Goal: Task Accomplishment & Management: Use online tool/utility

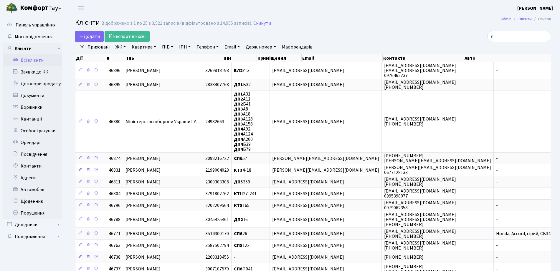
select select "25"
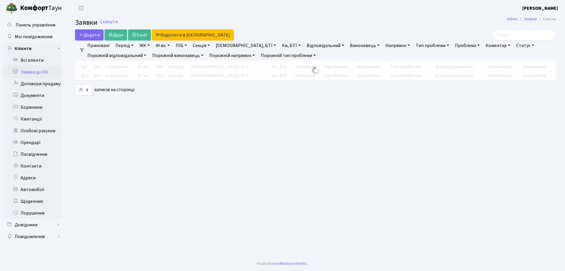
select select "25"
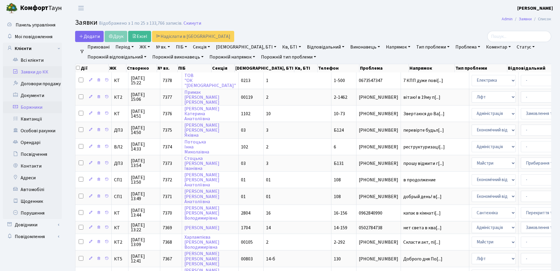
click at [36, 105] on link "Боржники" at bounding box center [32, 108] width 59 height 12
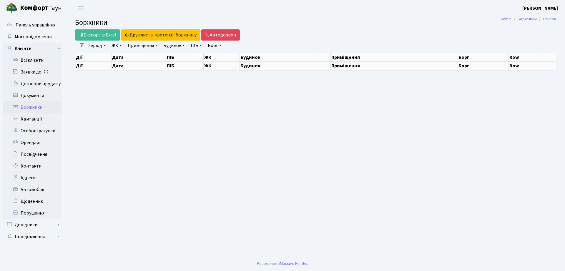
select select "25"
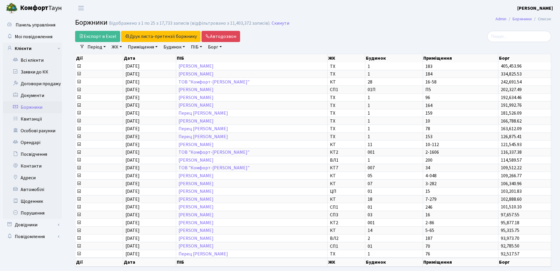
click at [121, 48] on link "ЖК" at bounding box center [116, 47] width 15 height 10
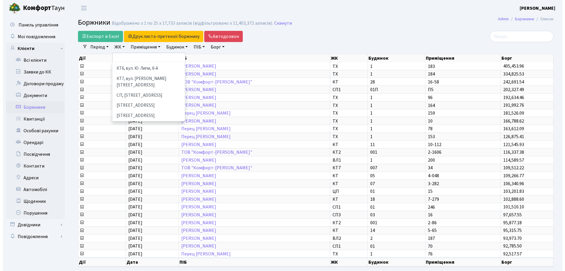
scroll to position [74, 0]
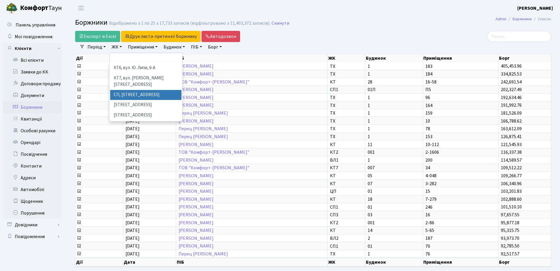
click at [125, 90] on li "СП, Наддніпрянське шосе, 2а" at bounding box center [145, 95] width 71 height 10
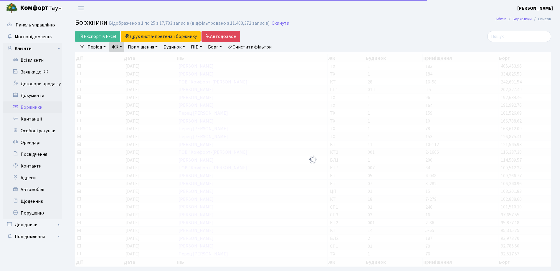
click at [122, 49] on link "ЖК" at bounding box center [116, 47] width 15 height 10
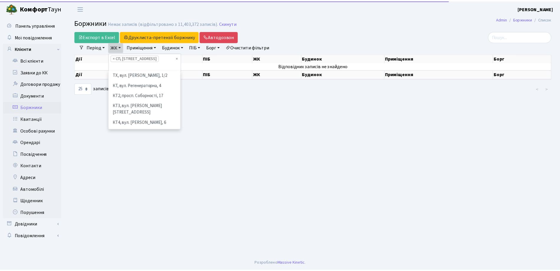
scroll to position [71, 0]
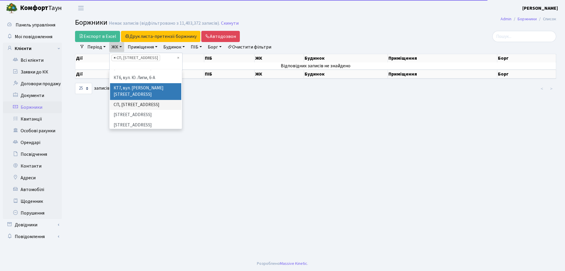
click at [115, 59] on span "×" at bounding box center [115, 58] width 2 height 6
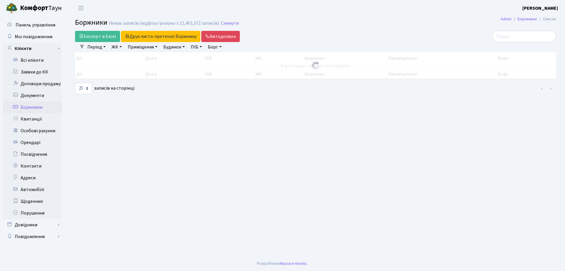
click at [117, 46] on link "ЖК" at bounding box center [116, 47] width 15 height 10
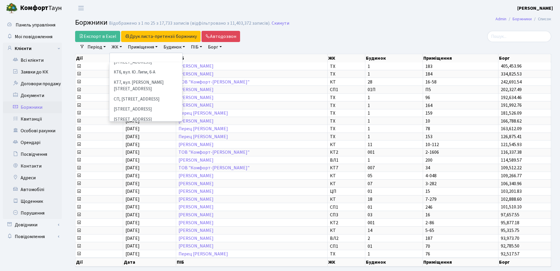
scroll to position [74, 0]
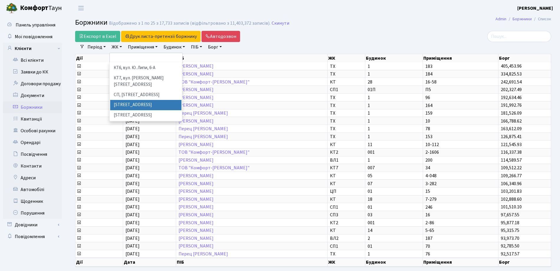
click at [133, 100] on li "СП1, Столичне шосе, 1" at bounding box center [145, 105] width 71 height 10
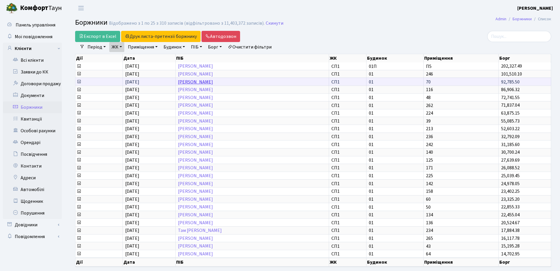
click at [213, 81] on link "Мильченко Микита Ігорович" at bounding box center [195, 82] width 35 height 6
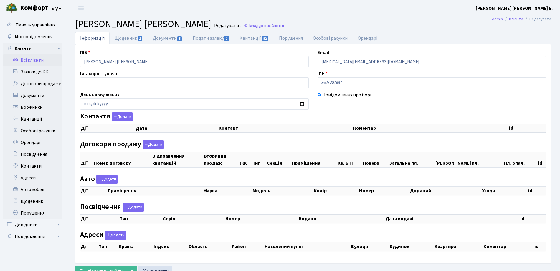
checkbox input "true"
select select "25"
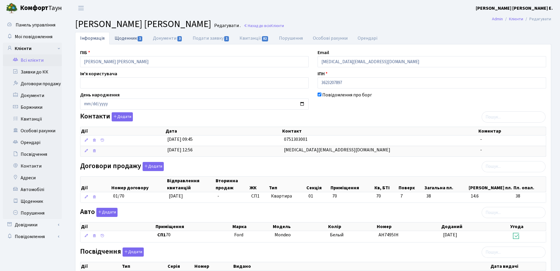
click at [136, 37] on link "Щоденник 1" at bounding box center [129, 38] width 38 height 12
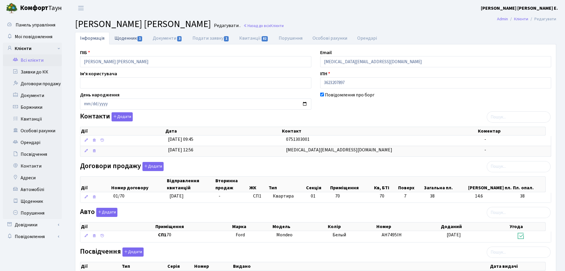
select select "25"
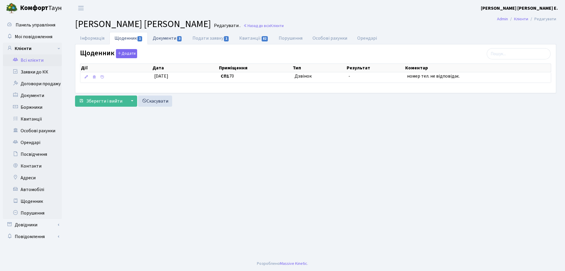
click at [173, 39] on link "Документи 3" at bounding box center [167, 38] width 39 height 12
select select "25"
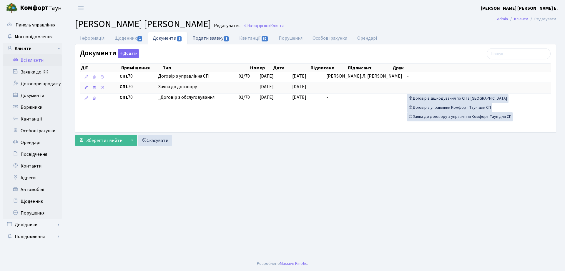
click at [206, 36] on link "Подати заявку 1" at bounding box center [211, 38] width 47 height 12
select select "25"
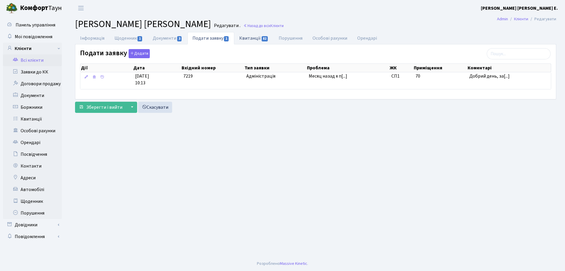
click at [264, 34] on link "Квитанції 82" at bounding box center [253, 38] width 39 height 12
select select "25"
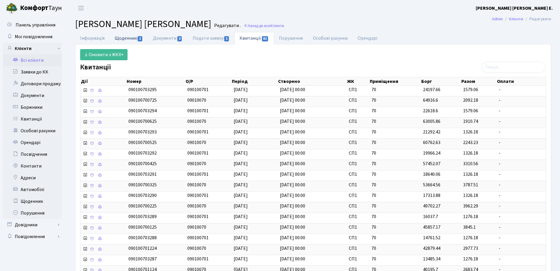
click at [137, 36] on link "Щоденник 1" at bounding box center [129, 38] width 38 height 12
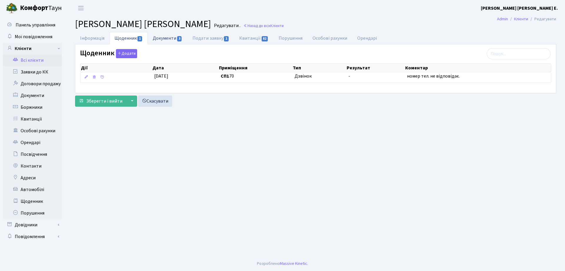
click at [160, 36] on link "Документи 3" at bounding box center [167, 38] width 39 height 12
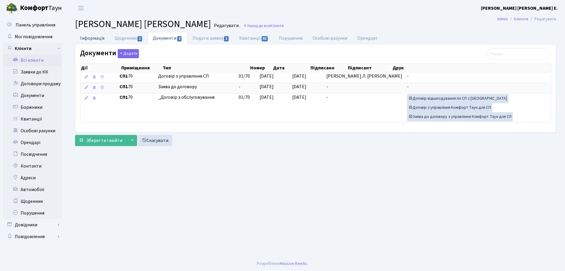
click at [101, 36] on link "Інформація" at bounding box center [92, 38] width 34 height 12
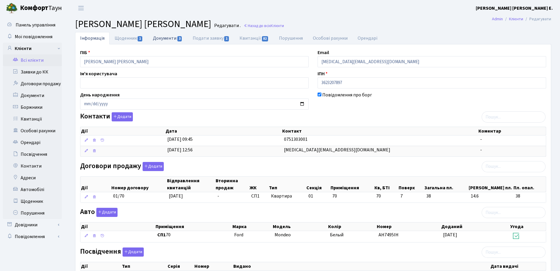
click at [165, 34] on link "Документи 3" at bounding box center [167, 38] width 39 height 12
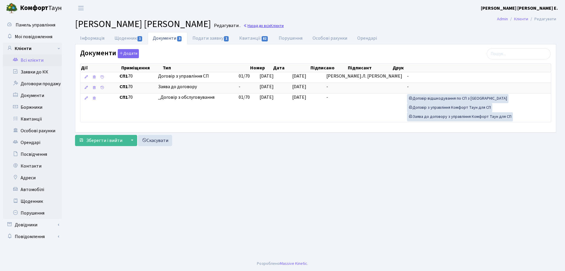
click at [256, 25] on link "Назад до всіх Клієнти" at bounding box center [263, 26] width 40 height 6
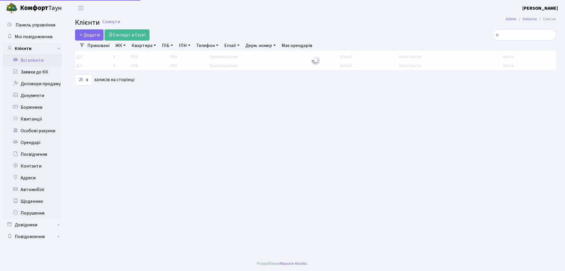
select select "25"
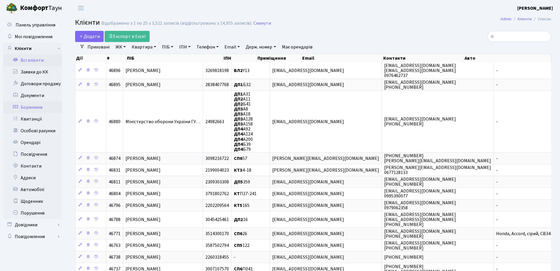
click at [20, 112] on link "Боржники" at bounding box center [32, 108] width 59 height 12
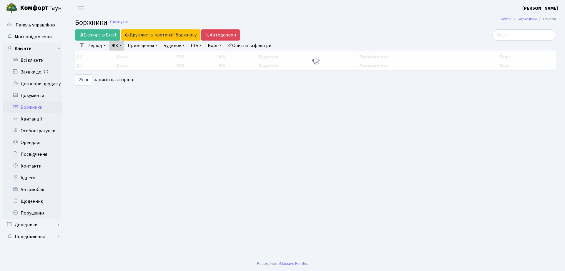
select select "25"
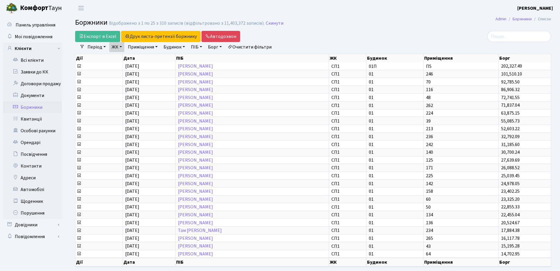
click at [121, 46] on link "ЖК" at bounding box center [116, 47] width 15 height 10
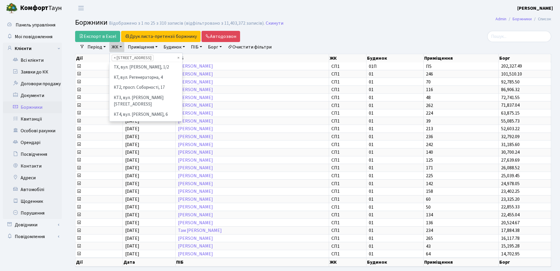
scroll to position [71, 0]
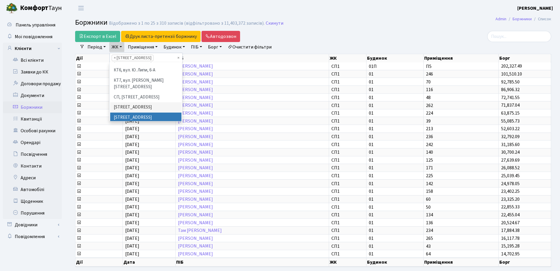
click at [127, 113] on li "СП2, Столичне шосе, 1А" at bounding box center [145, 118] width 71 height 10
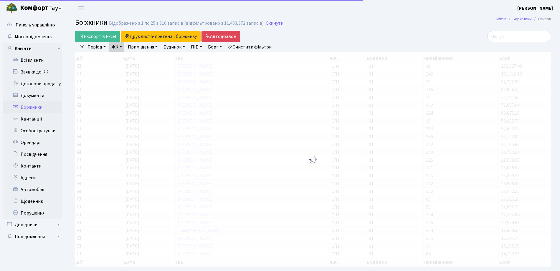
click at [122, 50] on link "ЖК" at bounding box center [116, 47] width 15 height 10
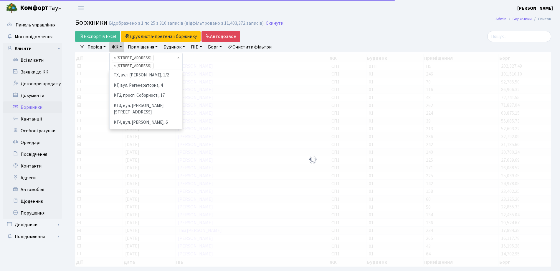
scroll to position [71, 0]
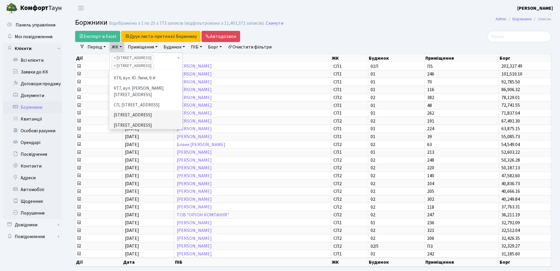
click at [127, 131] on li "СП3, Столичне шосе, 3" at bounding box center [145, 136] width 71 height 10
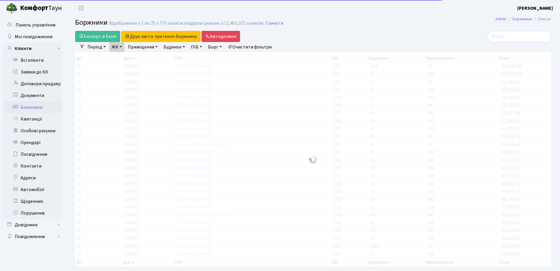
click at [120, 46] on link "ЖК" at bounding box center [116, 47] width 15 height 10
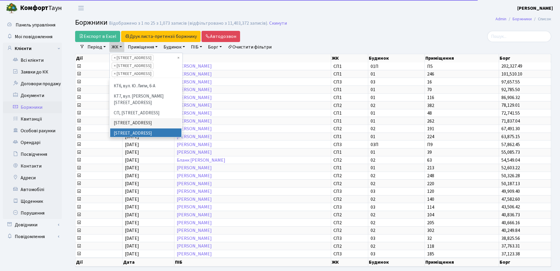
scroll to position [108, 0]
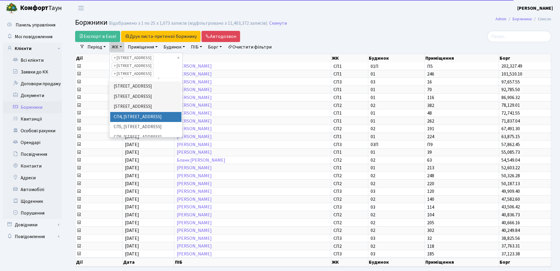
click at [135, 112] on li "СП4, Столичне шосе, 5" at bounding box center [145, 117] width 71 height 10
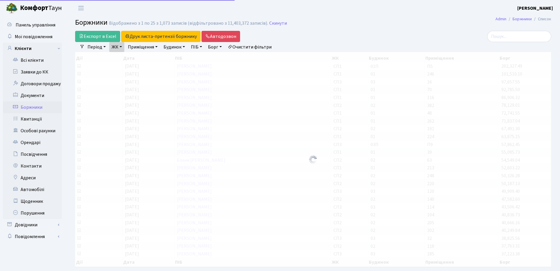
click at [117, 48] on link "ЖК" at bounding box center [116, 47] width 15 height 10
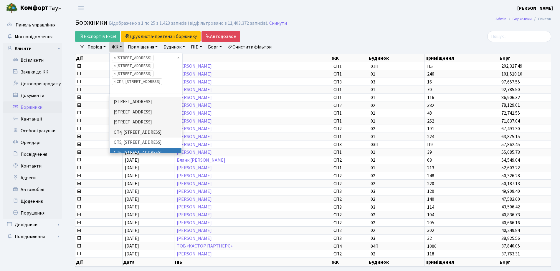
scroll to position [108, 0]
click at [133, 138] on li "СП5, [STREET_ADDRESS]" at bounding box center [145, 143] width 71 height 10
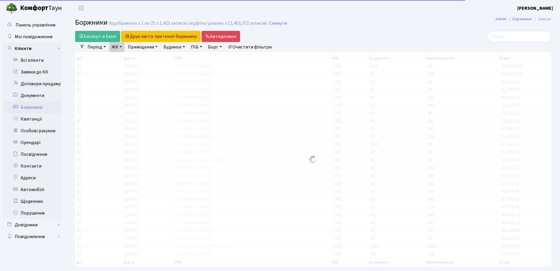
click at [118, 48] on link "ЖК" at bounding box center [116, 47] width 15 height 10
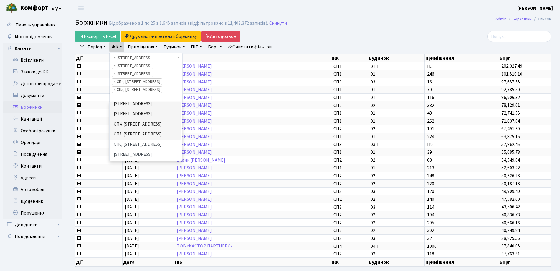
scroll to position [108, 0]
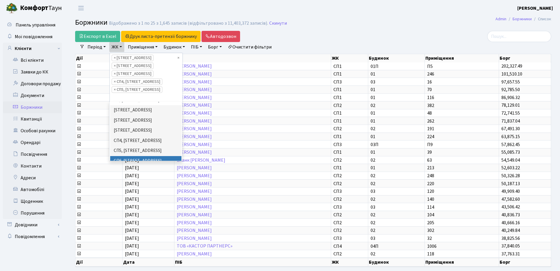
click at [137, 156] on li "СП6, [STREET_ADDRESS]" at bounding box center [145, 161] width 71 height 10
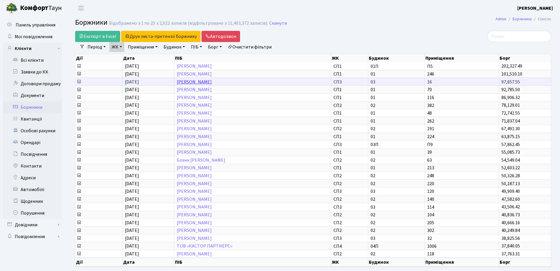
click at [199, 84] on link "Назаренко Олег Юрійович" at bounding box center [194, 82] width 35 height 6
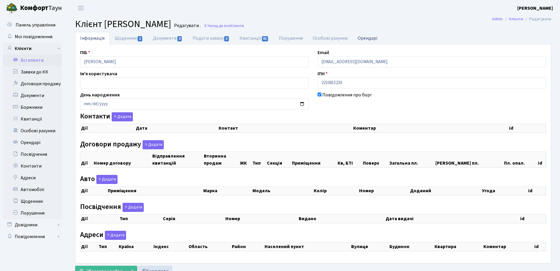
checkbox input "true"
select select "25"
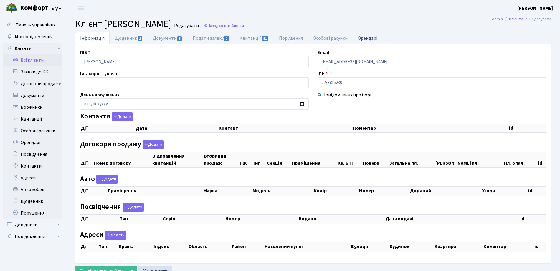
select select "25"
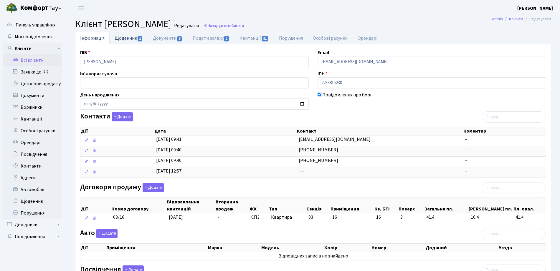
click at [132, 43] on link "Щоденник 1" at bounding box center [129, 38] width 38 height 12
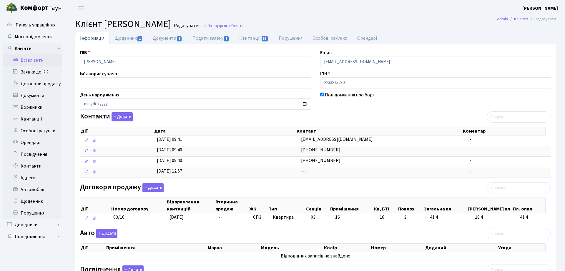
select select "25"
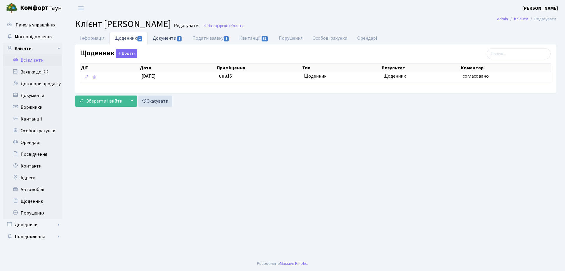
click at [157, 35] on link "Документи 3" at bounding box center [167, 38] width 39 height 12
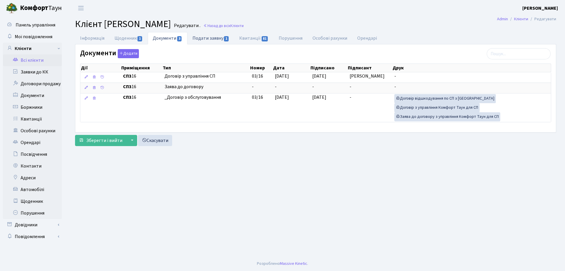
click at [198, 37] on link "Подати заявку 1" at bounding box center [211, 38] width 47 height 12
select select "25"
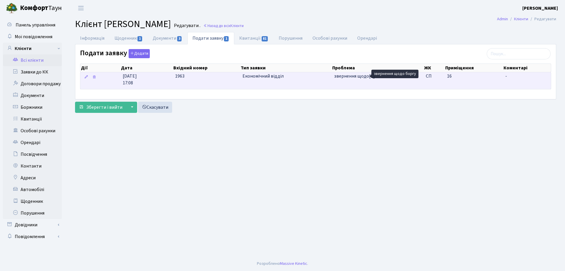
click at [353, 77] on span "звернення щодо[...]" at bounding box center [354, 76] width 41 height 6
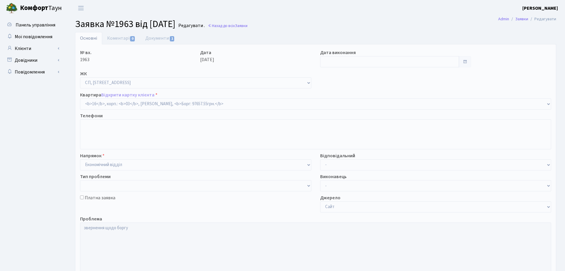
select select "20738"
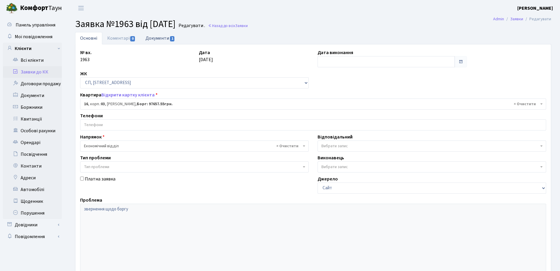
click at [163, 37] on link "Документи 1" at bounding box center [159, 38] width 39 height 12
select select "25"
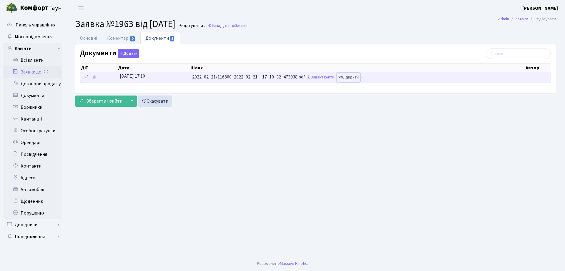
click at [354, 77] on link "Відкрити" at bounding box center [349, 77] width 24 height 9
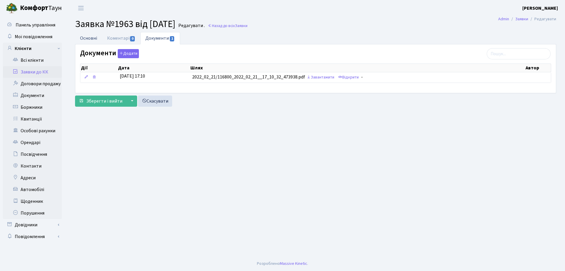
click at [87, 38] on link "Основні" at bounding box center [88, 38] width 27 height 12
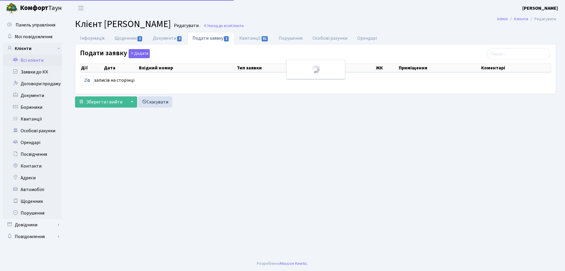
select select "25"
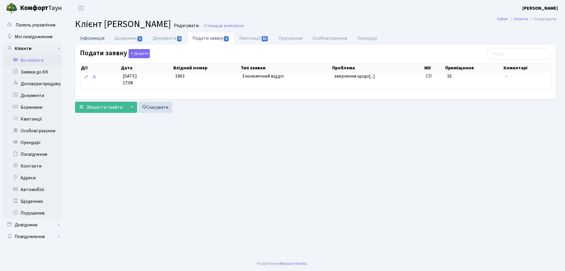
click at [85, 35] on link "Інформація" at bounding box center [92, 38] width 34 height 12
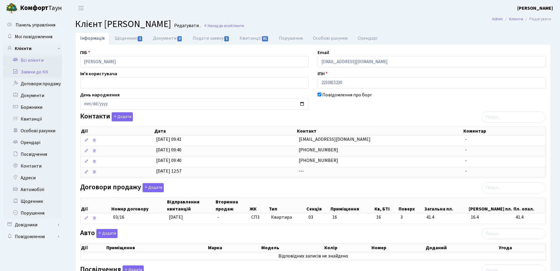
click at [18, 73] on icon at bounding box center [15, 72] width 6 height 6
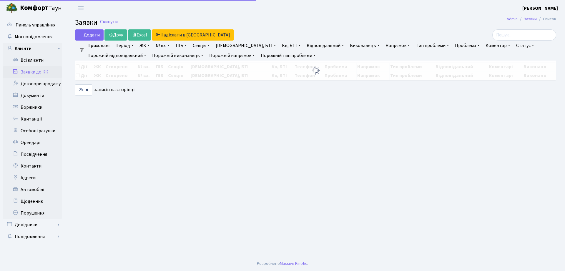
select select "25"
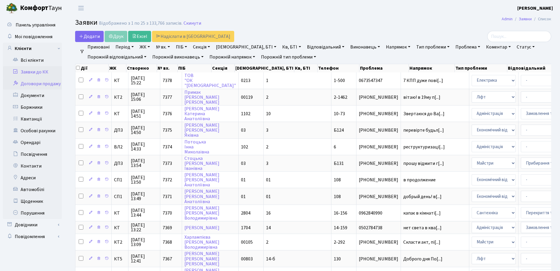
click at [25, 84] on link "Договори продажу" at bounding box center [32, 84] width 59 height 12
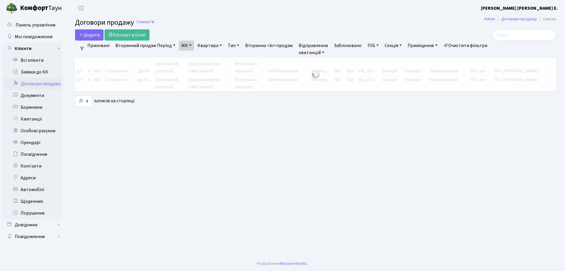
select select "25"
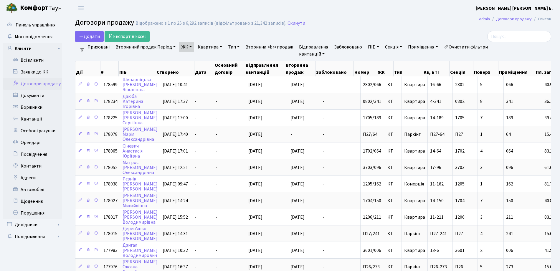
click at [190, 45] on link "ЖК" at bounding box center [186, 47] width 15 height 10
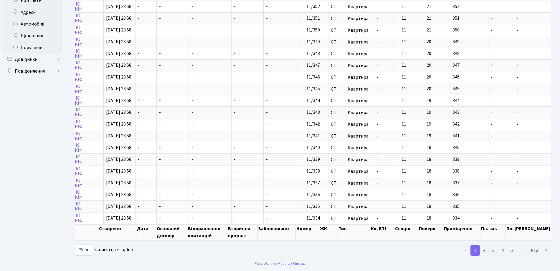
scroll to position [171, 0]
click at [483, 249] on link "2" at bounding box center [483, 251] width 9 height 11
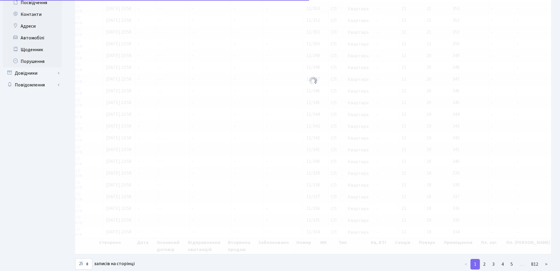
scroll to position [0, 29]
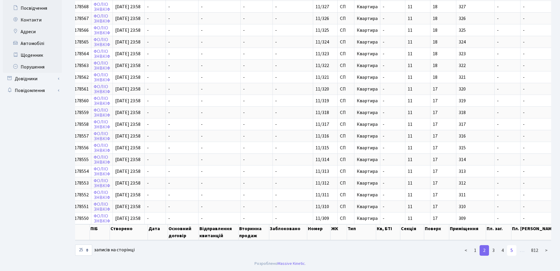
click at [509, 253] on link "5" at bounding box center [511, 251] width 9 height 11
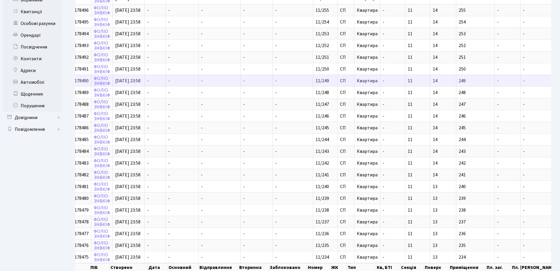
scroll to position [152, 0]
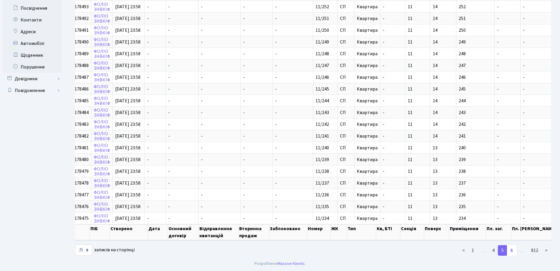
click at [515, 253] on link "6" at bounding box center [511, 251] width 9 height 11
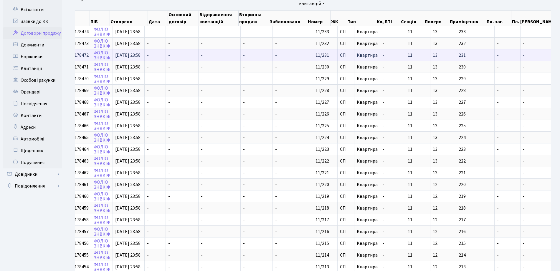
scroll to position [0, 0]
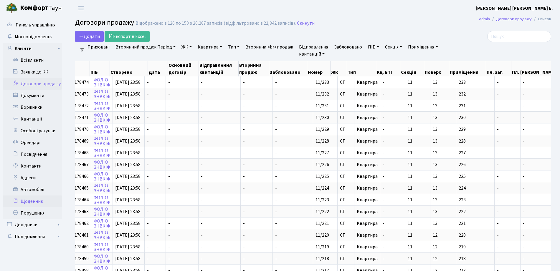
click at [37, 199] on link "Щоденник" at bounding box center [32, 202] width 59 height 12
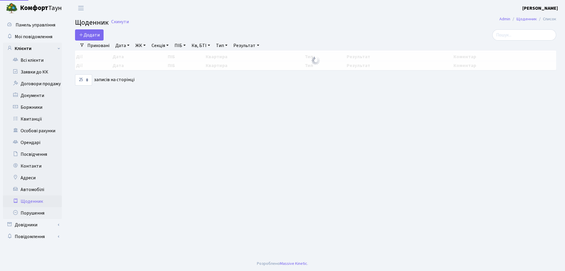
select select "25"
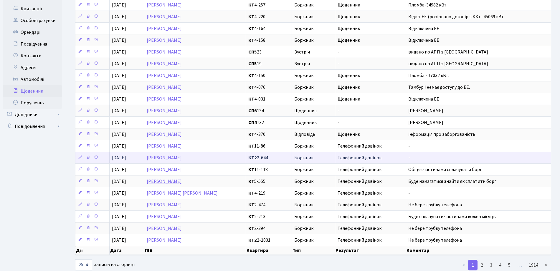
scroll to position [125, 0]
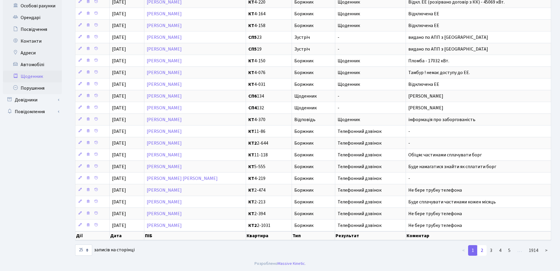
click at [482, 252] on link "2" at bounding box center [481, 251] width 9 height 11
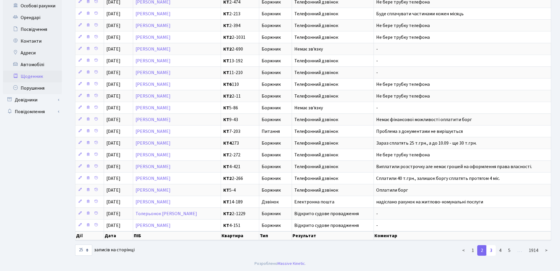
click at [495, 250] on link "3" at bounding box center [490, 251] width 9 height 11
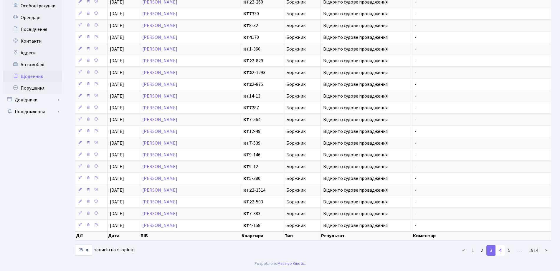
click at [501, 251] on link "4" at bounding box center [499, 251] width 9 height 11
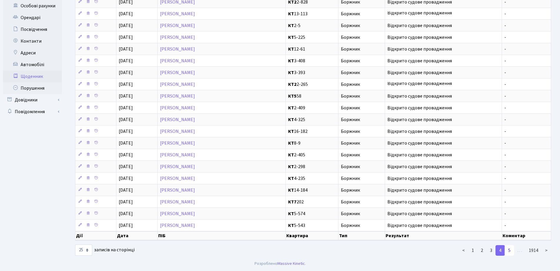
click at [511, 251] on link "5" at bounding box center [508, 251] width 9 height 11
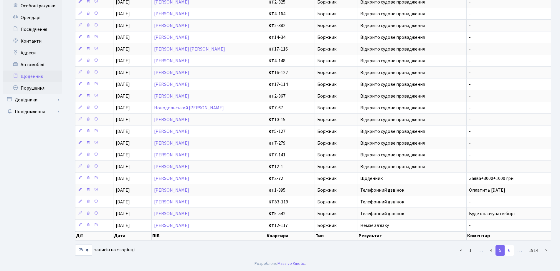
click at [510, 252] on link "6" at bounding box center [508, 251] width 9 height 11
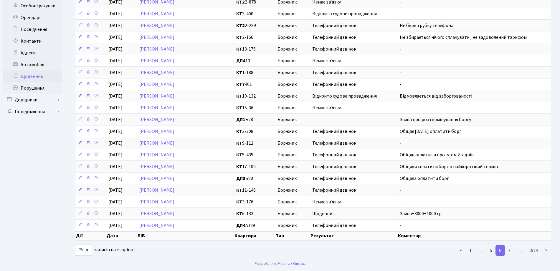
scroll to position [0, 0]
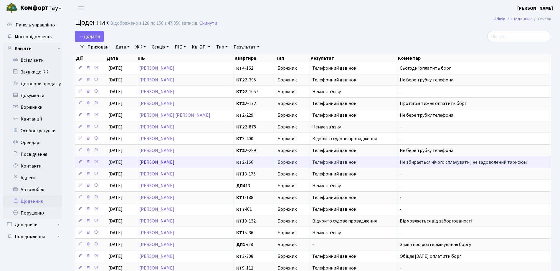
click at [174, 165] on link "[PERSON_NAME]" at bounding box center [156, 162] width 35 height 6
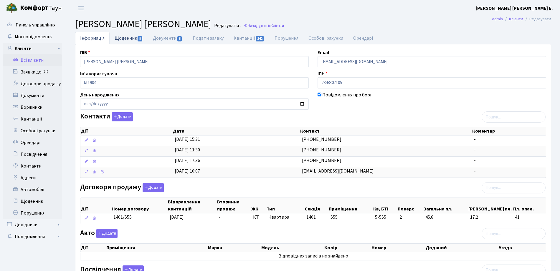
click at [135, 37] on link "Щоденник 8" at bounding box center [129, 38] width 38 height 12
select select "25"
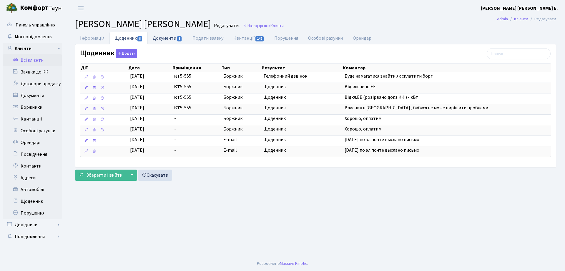
click at [168, 38] on link "Документи 8" at bounding box center [167, 38] width 39 height 12
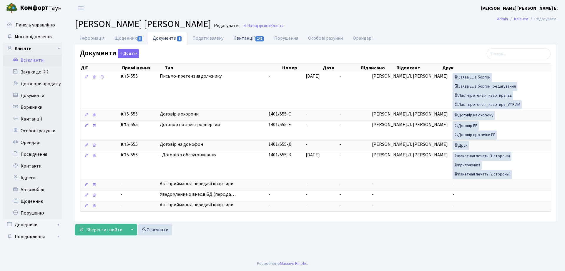
click at [260, 39] on span "142" at bounding box center [260, 38] width 8 height 5
select select "25"
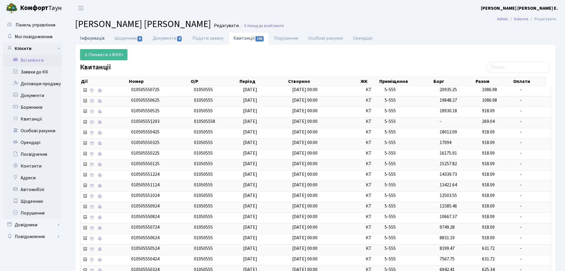
click at [93, 38] on link "Інформація" at bounding box center [92, 38] width 34 height 12
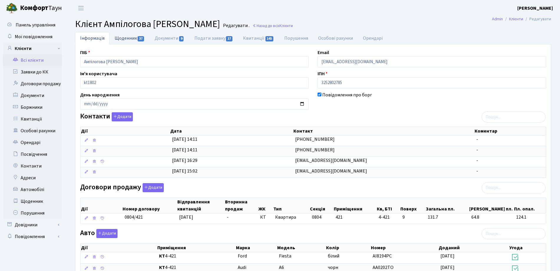
click at [132, 43] on link "Щоденник 37" at bounding box center [130, 38] width 40 height 12
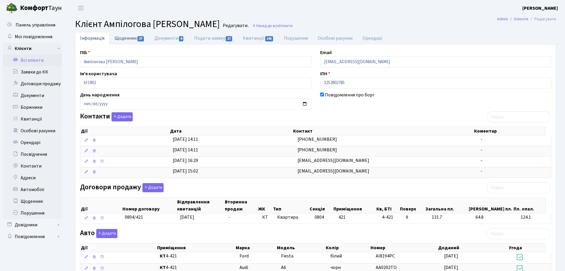
select select "25"
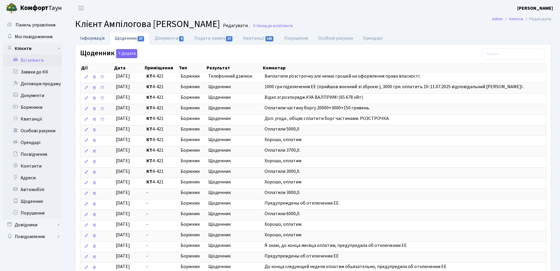
click at [99, 42] on link "Інформація" at bounding box center [92, 38] width 34 height 12
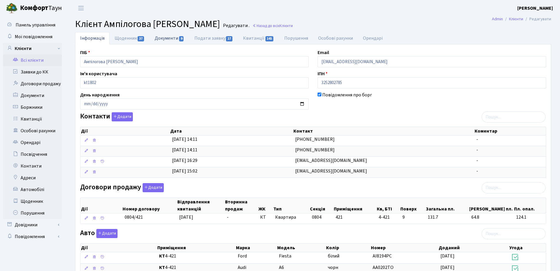
click at [169, 41] on link "Документи 9" at bounding box center [169, 38] width 39 height 12
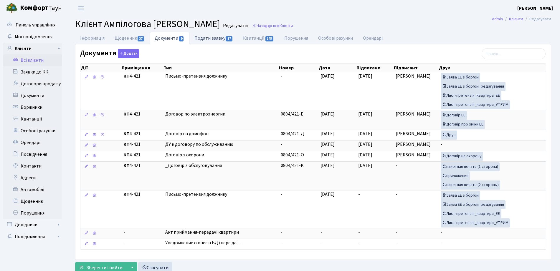
click at [219, 42] on link "Подати заявку 17" at bounding box center [213, 38] width 49 height 12
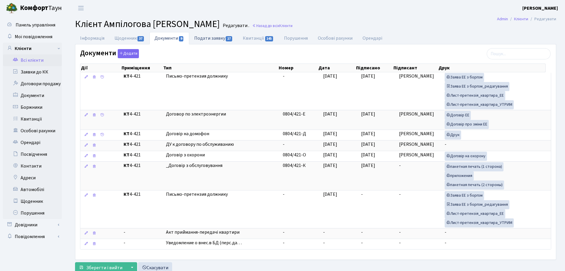
select select "25"
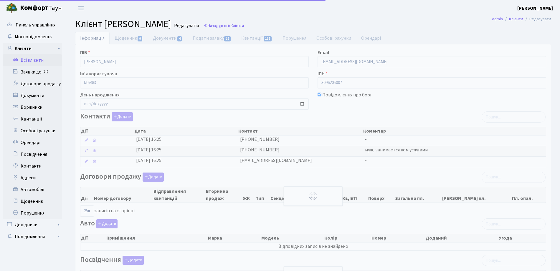
select select "25"
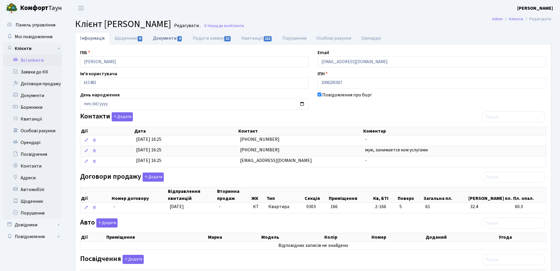
click at [170, 42] on link "Документи 4" at bounding box center [167, 38] width 39 height 12
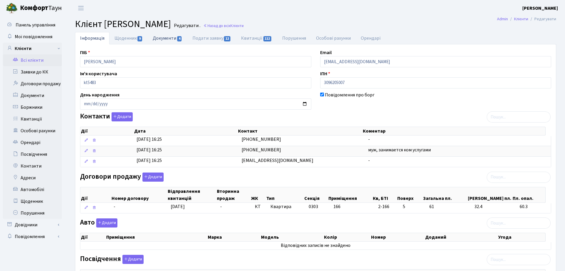
select select "25"
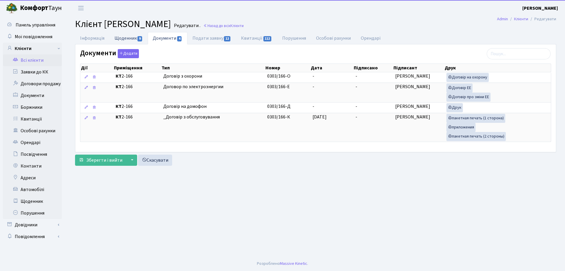
click at [135, 40] on link "Щоденник 9" at bounding box center [129, 38] width 38 height 12
select select "25"
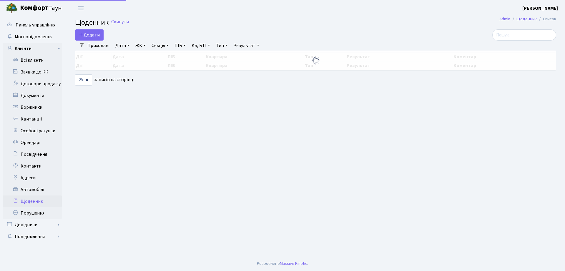
select select "25"
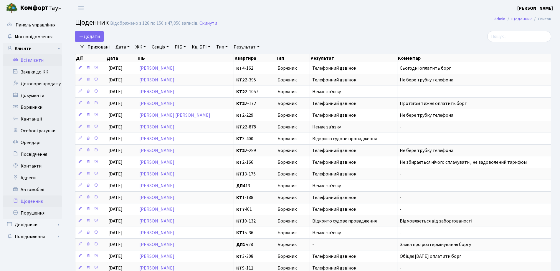
click at [34, 63] on link "Всі клієнти" at bounding box center [32, 60] width 59 height 12
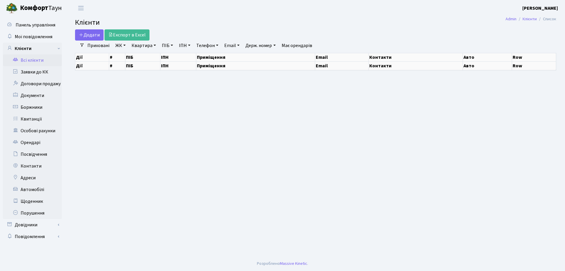
select select "25"
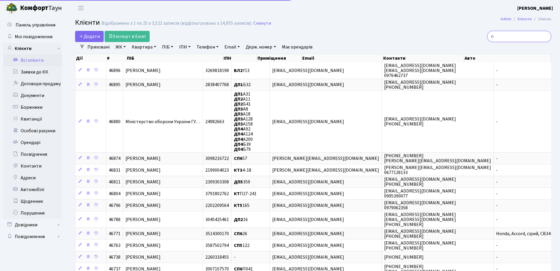
click at [525, 38] on input "п" at bounding box center [519, 36] width 64 height 11
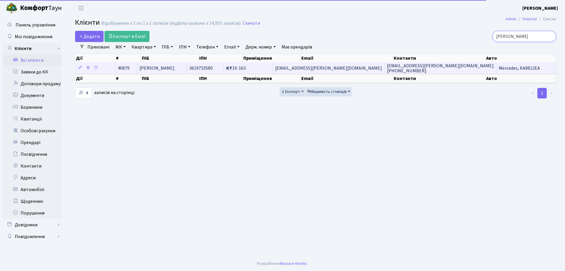
type input "мишкова"
click at [183, 67] on td "Мишкова Марія" at bounding box center [162, 67] width 50 height 11
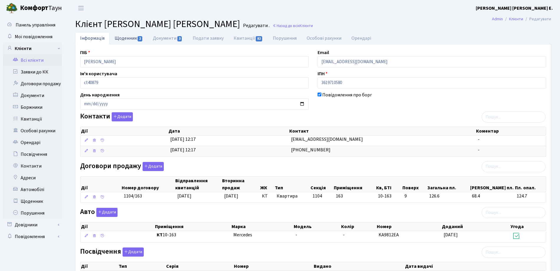
click at [135, 39] on link "Щоденник 2" at bounding box center [129, 38] width 38 height 12
select select "25"
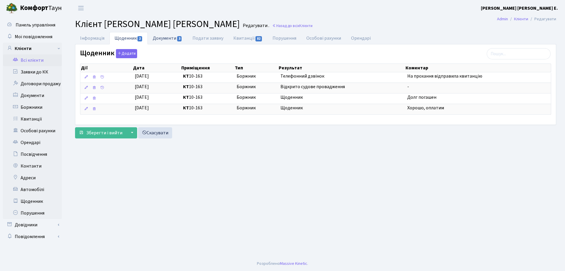
click at [175, 35] on link "Документи 3" at bounding box center [167, 38] width 39 height 12
select select "25"
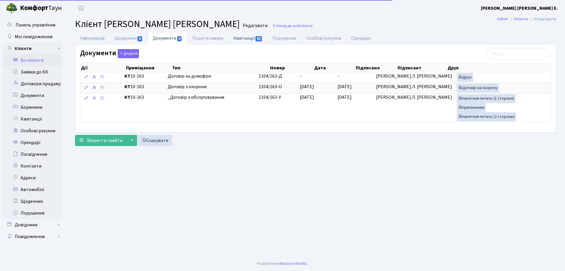
click at [238, 37] on link "Квитанції 82" at bounding box center [247, 38] width 39 height 12
select select "25"
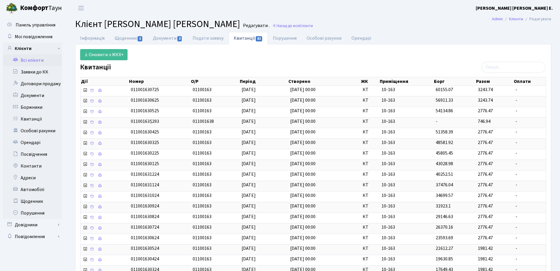
drag, startPoint x: 98, startPoint y: 38, endPoint x: 100, endPoint y: 46, distance: 8.1
click at [98, 38] on link "Інформація" at bounding box center [92, 38] width 34 height 12
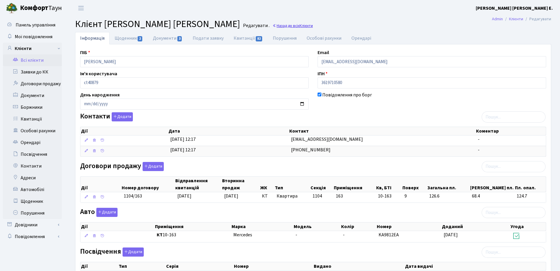
click at [272, 23] on link "Назад до всіх Клієнти" at bounding box center [292, 26] width 40 height 6
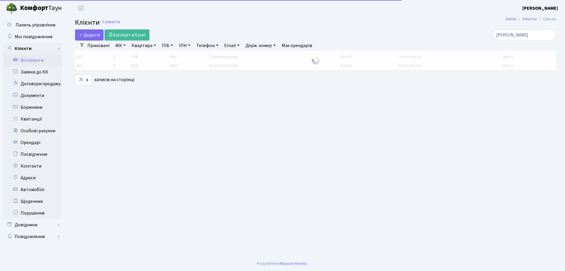
select select "25"
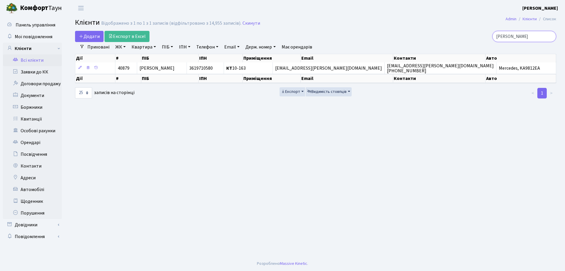
drag, startPoint x: 529, startPoint y: 37, endPoint x: 437, endPoint y: 34, distance: 92.5
click at [437, 34] on div "[PERSON_NAME]" at bounding box center [479, 36] width 155 height 11
type input "10-112"
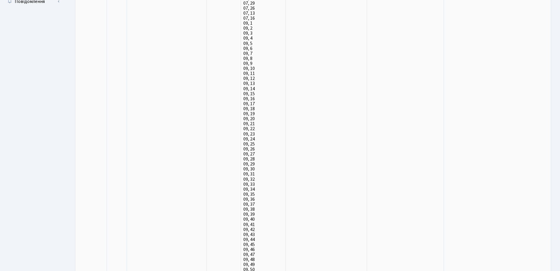
scroll to position [237, 0]
drag, startPoint x: 559, startPoint y: 26, endPoint x: 565, endPoint y: 40, distance: 14.7
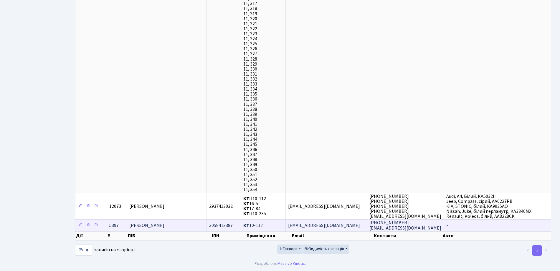
click at [164, 227] on span "[PERSON_NAME] [PERSON_NAME]" at bounding box center [146, 226] width 35 height 6
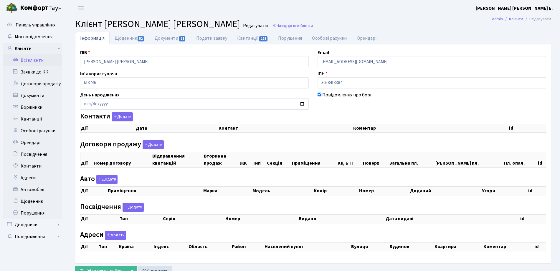
checkbox input "true"
select select "25"
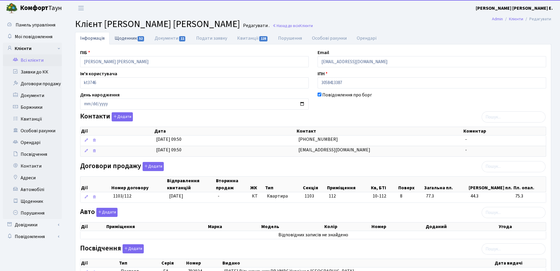
click at [130, 39] on link "Щоденник 52" at bounding box center [130, 38] width 40 height 12
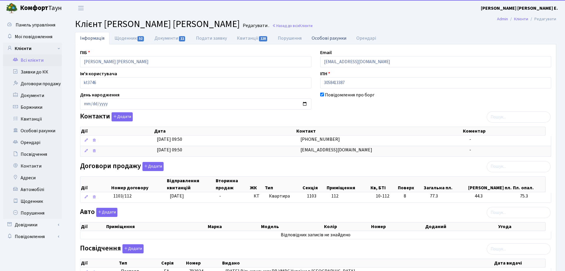
select select "25"
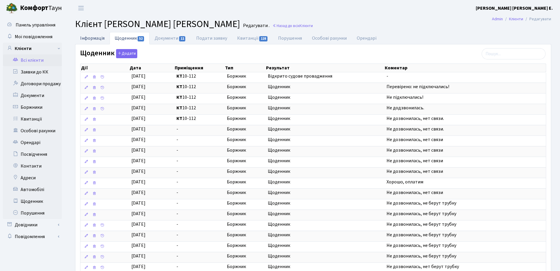
click at [101, 42] on link "Інформація" at bounding box center [92, 38] width 34 height 12
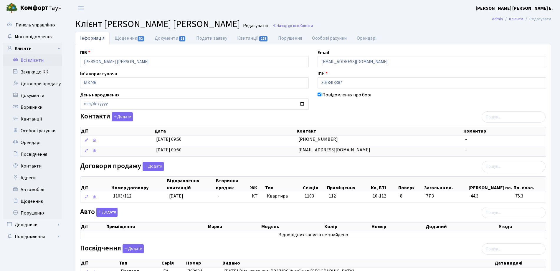
click at [250, 45] on div "ПІБ Онуфрієнко Марина Василівна Email marina07-2@ukr.net Ім'я користувача kt374…" at bounding box center [312, 191] width 475 height 294
click at [250, 41] on link "Квитанції 128" at bounding box center [252, 38] width 41 height 12
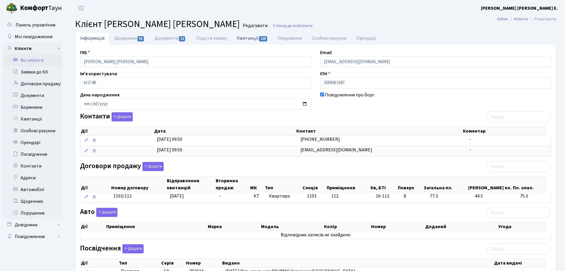
select select "25"
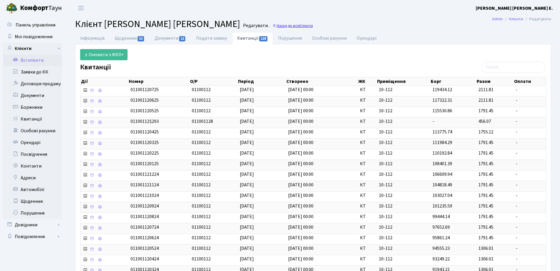
click at [274, 24] on link "Назад до всіх Клієнти" at bounding box center [292, 26] width 40 height 6
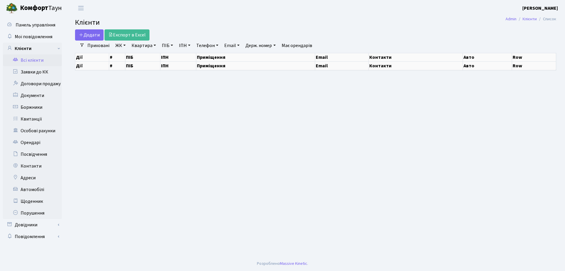
select select "25"
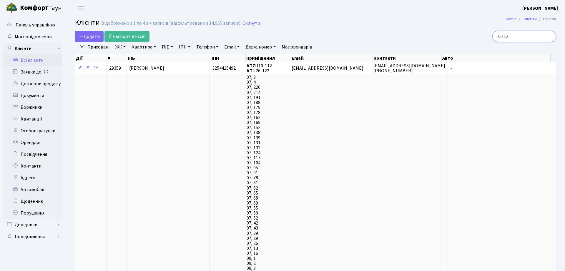
drag, startPoint x: 516, startPoint y: 33, endPoint x: 433, endPoint y: 40, distance: 82.7
click at [433, 40] on div "10-112" at bounding box center [479, 36] width 155 height 11
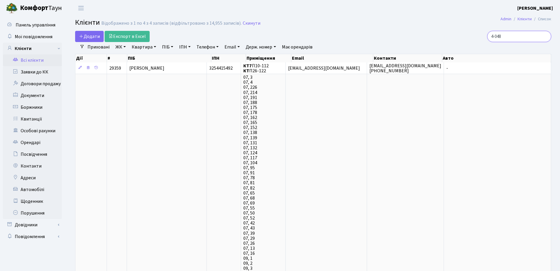
type input "4-048"
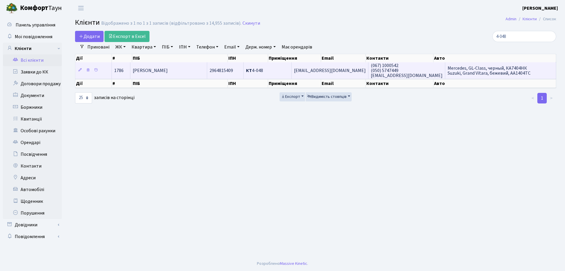
click at [207, 72] on td "[PERSON_NAME] [PERSON_NAME]" at bounding box center [168, 70] width 77 height 16
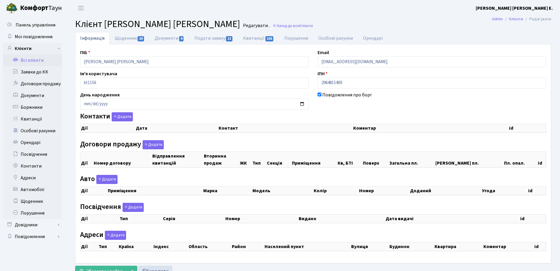
checkbox input "true"
select select "25"
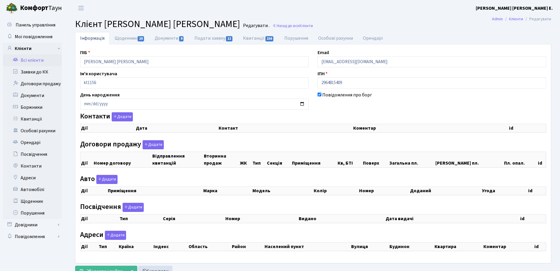
select select "25"
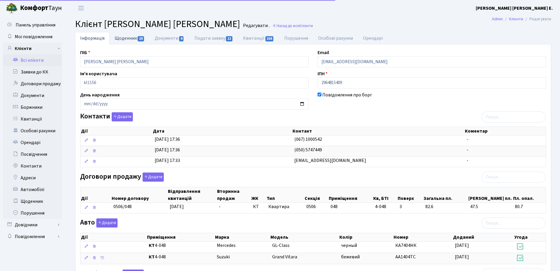
click at [116, 42] on link "Щоденник 20" at bounding box center [130, 38] width 40 height 12
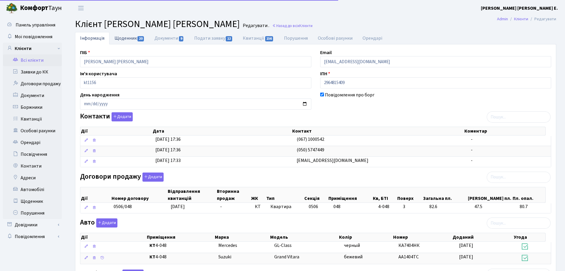
select select "25"
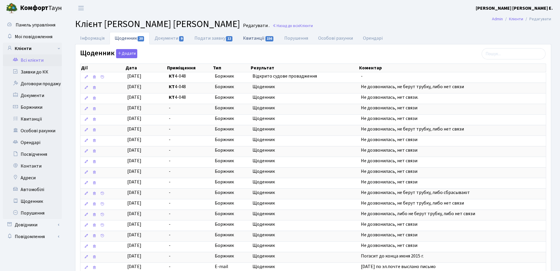
click at [261, 34] on link "Квитанції 156" at bounding box center [258, 38] width 41 height 12
select select "25"
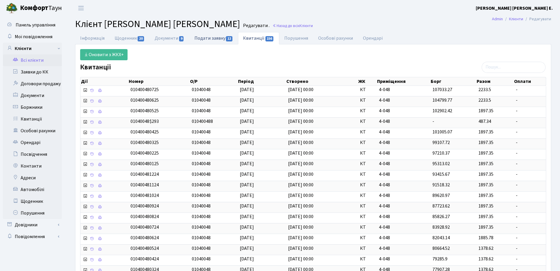
click at [203, 36] on link "Подати заявку 12" at bounding box center [213, 38] width 49 height 12
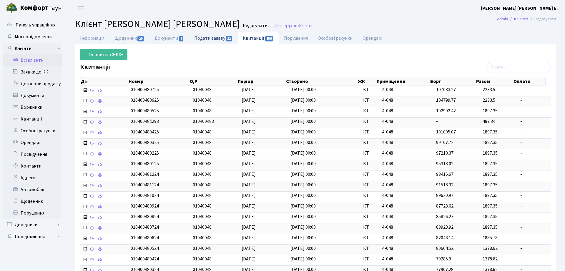
select select "25"
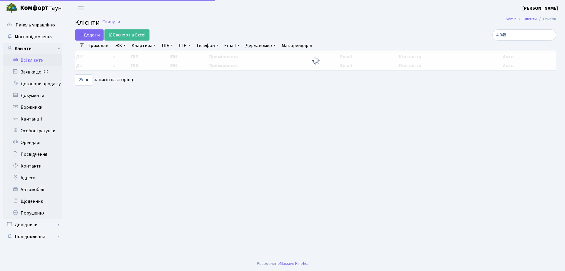
select select "25"
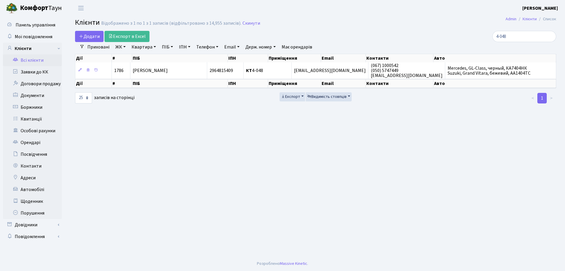
click at [117, 43] on link "ЖК" at bounding box center [120, 47] width 15 height 10
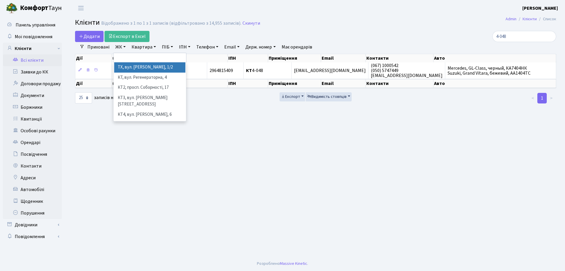
click at [128, 64] on li "ТХ, вул. [PERSON_NAME], 1/2" at bounding box center [149, 67] width 71 height 10
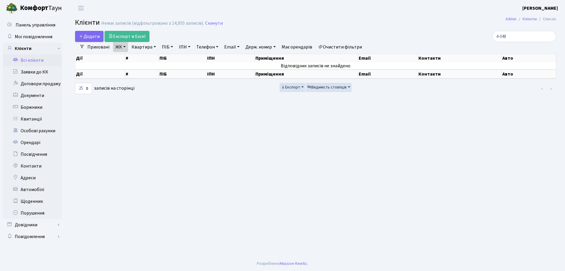
click at [391, 26] on h2 "Клієнти Немає записів (відфільтровано з 14,955 записів). Скинути" at bounding box center [315, 24] width 481 height 10
click at [36, 102] on link "Боржники" at bounding box center [32, 108] width 59 height 12
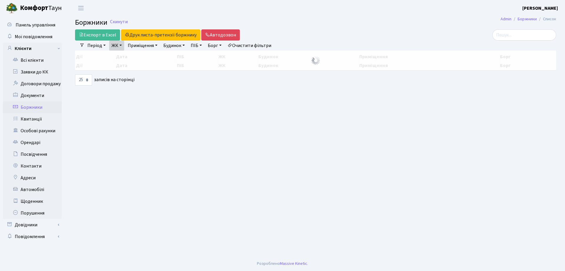
select select "25"
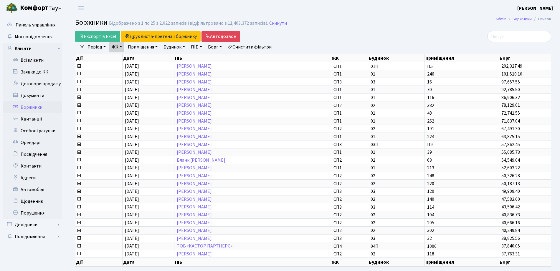
click at [119, 47] on link "ЖК" at bounding box center [116, 47] width 15 height 10
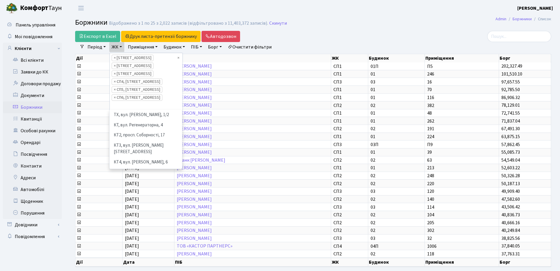
scroll to position [71, 0]
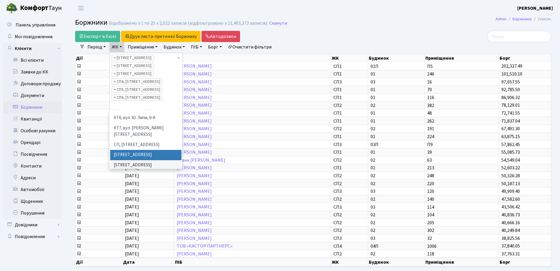
click at [179, 59] on ul "× × СП1, Столичне шосе, 1 × СП2, Столичне шосе, 1А × СП3, Столичне шосе, 3 × СП…" at bounding box center [146, 81] width 72 height 57
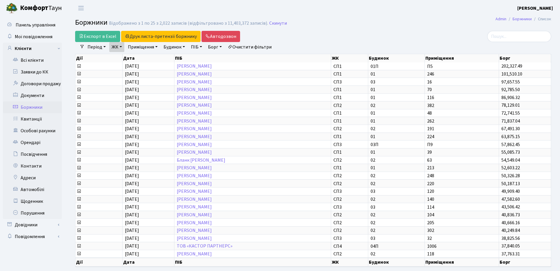
click at [120, 48] on link "ЖК" at bounding box center [116, 47] width 15 height 10
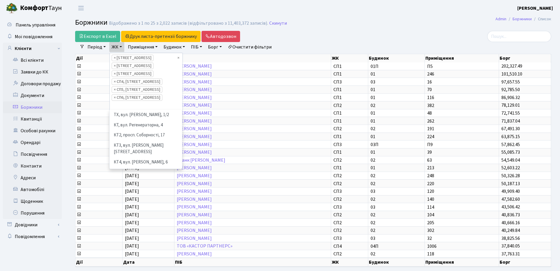
scroll to position [81, 0]
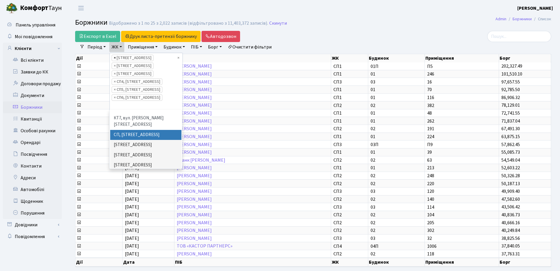
click at [116, 58] on span "×" at bounding box center [115, 58] width 2 height 6
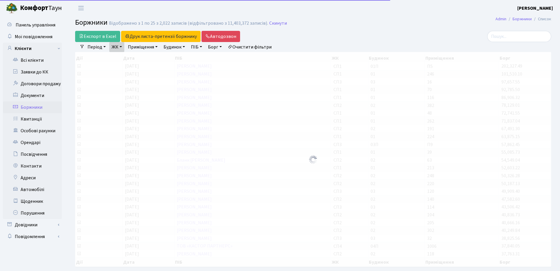
drag, startPoint x: 116, startPoint y: 47, endPoint x: 116, endPoint y: 52, distance: 5.0
click at [116, 47] on link "ЖК" at bounding box center [116, 47] width 15 height 10
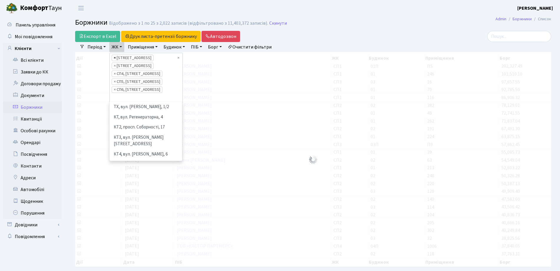
scroll to position [71, 0]
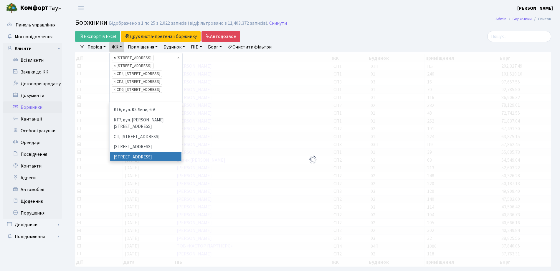
click at [116, 58] on span "×" at bounding box center [115, 58] width 2 height 6
select select "309"
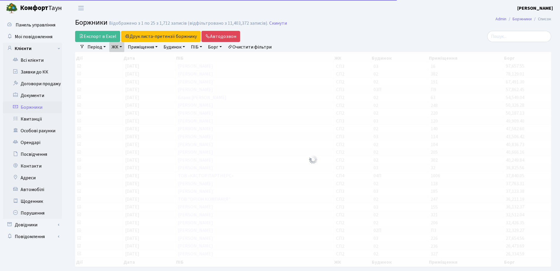
click at [116, 47] on link "ЖК" at bounding box center [116, 47] width 15 height 10
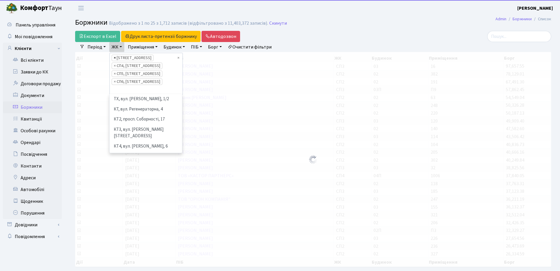
scroll to position [92, 0]
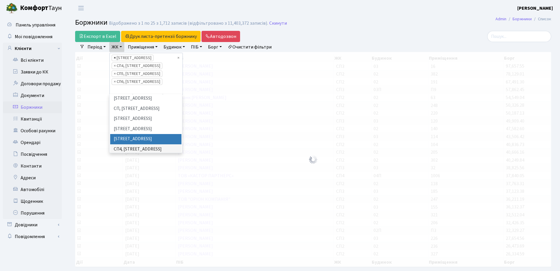
click at [115, 58] on span "×" at bounding box center [115, 58] width 2 height 6
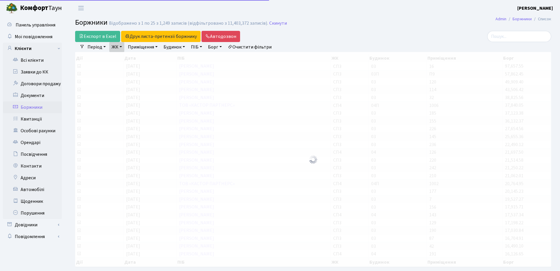
click at [116, 47] on link "ЖК" at bounding box center [116, 47] width 15 height 10
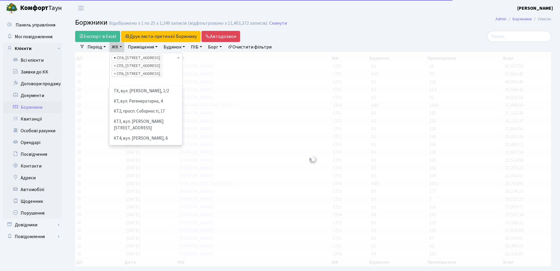
scroll to position [102, 0]
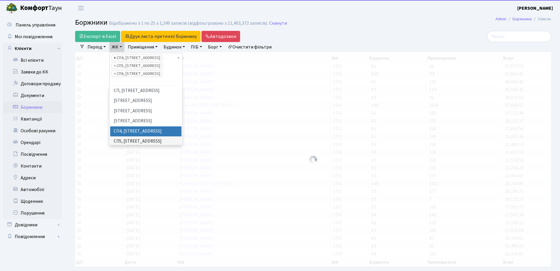
click at [115, 58] on span "×" at bounding box center [115, 58] width 2 height 6
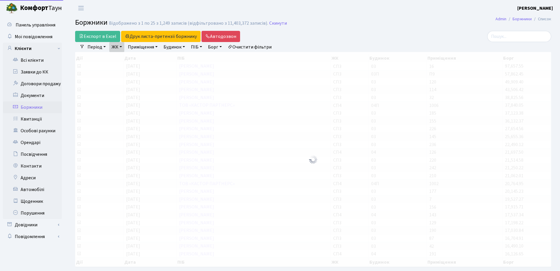
click at [115, 49] on link "ЖК" at bounding box center [116, 47] width 15 height 10
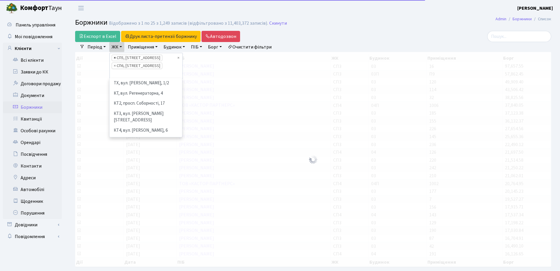
scroll to position [112, 0]
click at [116, 59] on span "×" at bounding box center [115, 58] width 2 height 6
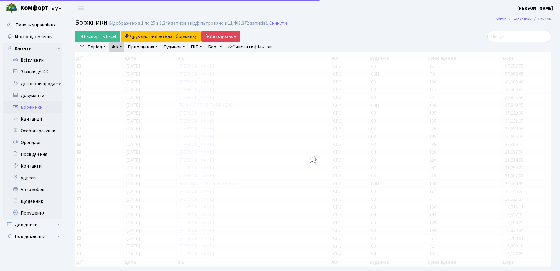
drag, startPoint x: 117, startPoint y: 49, endPoint x: 117, endPoint y: 59, distance: 9.7
click at [117, 49] on link "ЖК" at bounding box center [116, 47] width 15 height 10
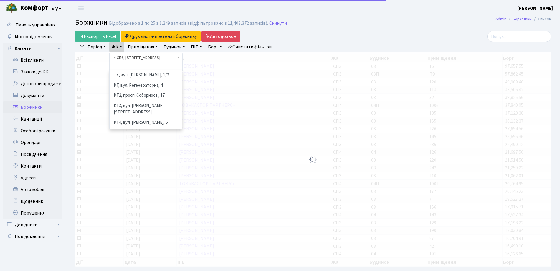
scroll to position [122, 0]
click at [115, 57] on span "×" at bounding box center [115, 58] width 2 height 6
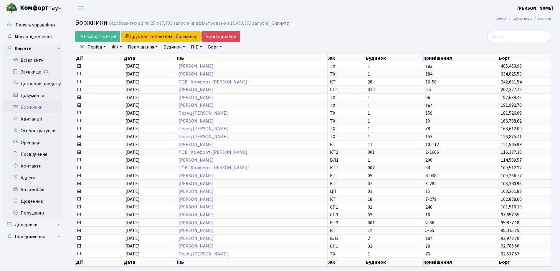
click at [117, 50] on link "ЖК" at bounding box center [116, 47] width 15 height 10
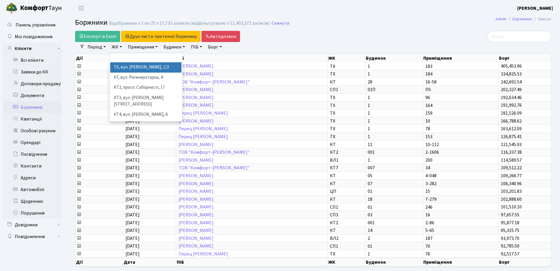
click at [129, 69] on li "ТХ, вул. [PERSON_NAME], 1/2" at bounding box center [145, 67] width 71 height 10
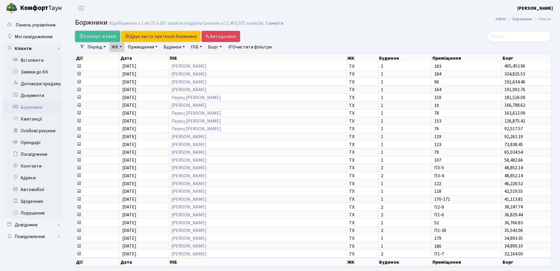
click at [100, 34] on link "Експорт в Excel" at bounding box center [97, 36] width 45 height 11
